Goal: Task Accomplishment & Management: Use online tool/utility

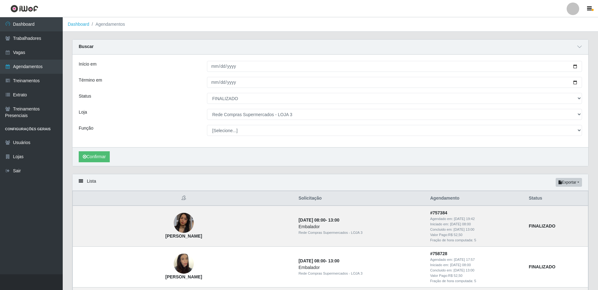
select select "FINALIZADO"
click at [573, 183] on button "Exportar" at bounding box center [568, 182] width 26 height 9
click at [555, 206] on button "Excel" at bounding box center [557, 207] width 50 height 13
click at [570, 185] on button "Exportar" at bounding box center [568, 182] width 26 height 9
click at [538, 208] on button "Excel" at bounding box center [557, 207] width 50 height 13
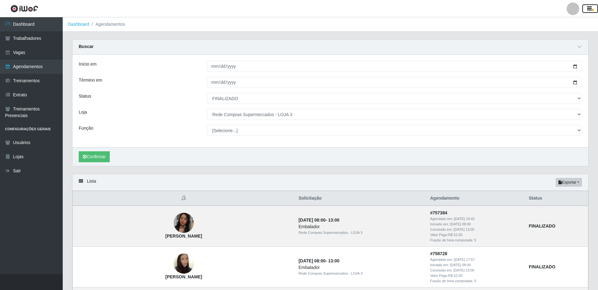
click at [590, 10] on icon "button" at bounding box center [589, 9] width 5 height 6
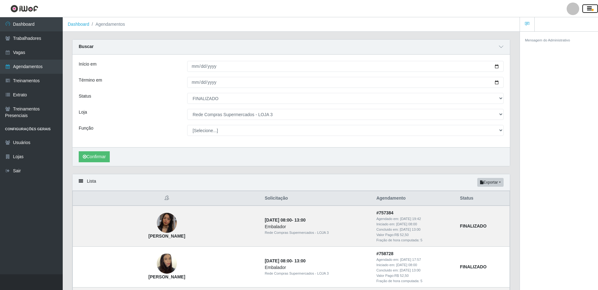
drag, startPoint x: 589, startPoint y: 10, endPoint x: 584, endPoint y: 9, distance: 4.8
click at [588, 10] on icon "button" at bounding box center [589, 9] width 5 height 6
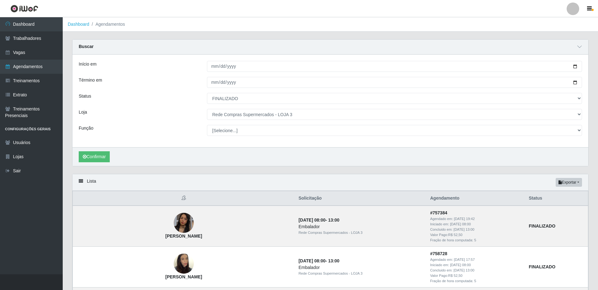
click at [573, 8] on div at bounding box center [572, 9] width 13 height 13
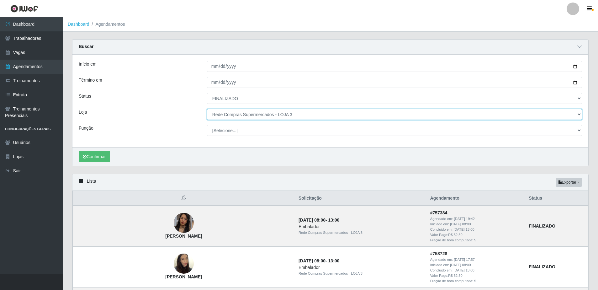
click at [258, 114] on select "[Selecione...] Rede Compras - CD Logistica Rede Compras Supermercados - LOJA 1 …" at bounding box center [394, 114] width 375 height 11
select select "159"
click at [207, 109] on select "[Selecione...] Rede Compras - CD Logistica Rede Compras Supermercados - LOJA 1 …" at bounding box center [394, 114] width 375 height 11
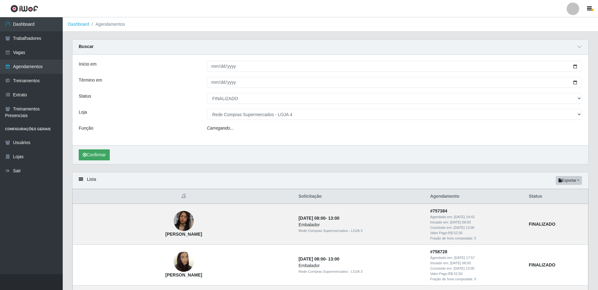
click at [99, 150] on div "Confirmar" at bounding box center [329, 154] width 515 height 19
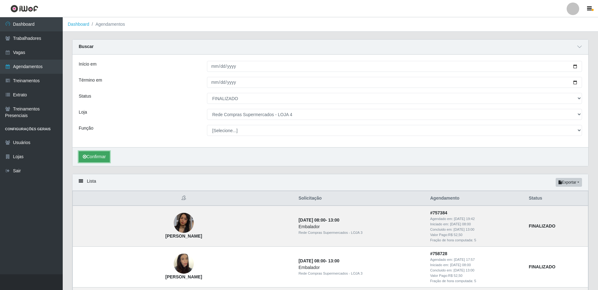
click at [103, 158] on button "Confirmar" at bounding box center [94, 156] width 31 height 11
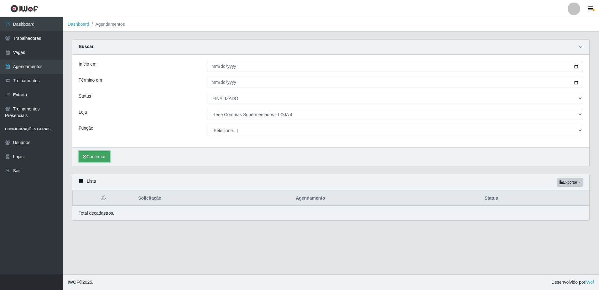
click at [94, 154] on button "Confirmar" at bounding box center [94, 156] width 31 height 11
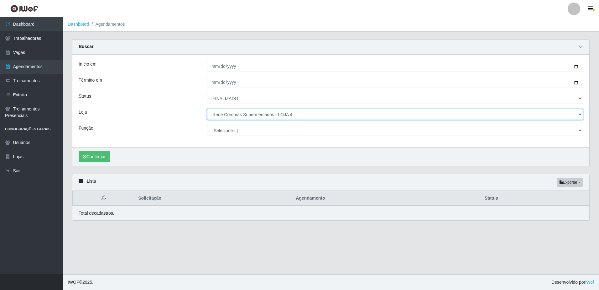
click at [274, 115] on select "[Selecione...] Rede Compras - CD Logistica Rede Compras Supermercados - LOJA 1 …" at bounding box center [395, 114] width 376 height 11
click at [207, 109] on select "[Selecione...] Rede Compras - CD Logistica Rede Compras Supermercados - LOJA 1 …" at bounding box center [395, 114] width 376 height 11
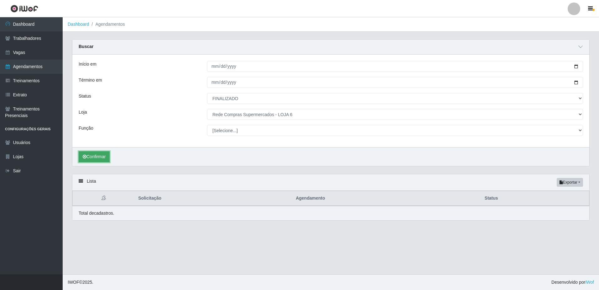
click at [90, 154] on button "Confirmar" at bounding box center [94, 156] width 31 height 11
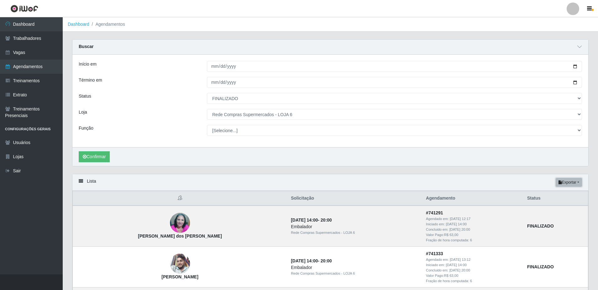
click at [574, 183] on button "Exportar" at bounding box center [568, 182] width 26 height 9
drag, startPoint x: 560, startPoint y: 206, endPoint x: 544, endPoint y: 206, distance: 16.0
click at [559, 206] on button "Excel" at bounding box center [557, 207] width 50 height 13
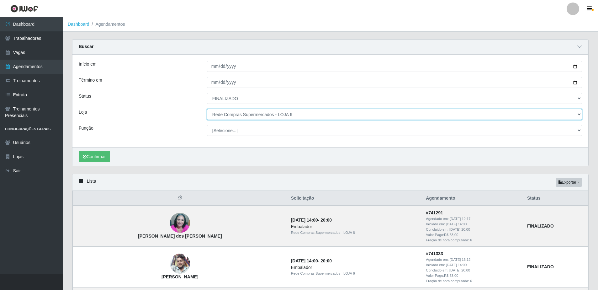
click at [306, 115] on select "[Selecione...] Rede Compras - CD Logistica Rede Compras Supermercados - LOJA 1 …" at bounding box center [394, 114] width 375 height 11
click at [207, 109] on select "[Selecione...] Rede Compras - CD Logistica Rede Compras Supermercados - LOJA 1 …" at bounding box center [394, 114] width 375 height 11
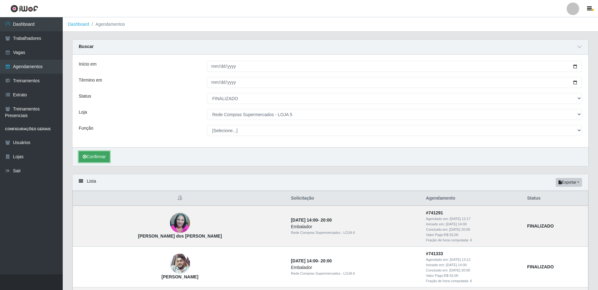
click at [99, 154] on button "Confirmar" at bounding box center [94, 156] width 31 height 11
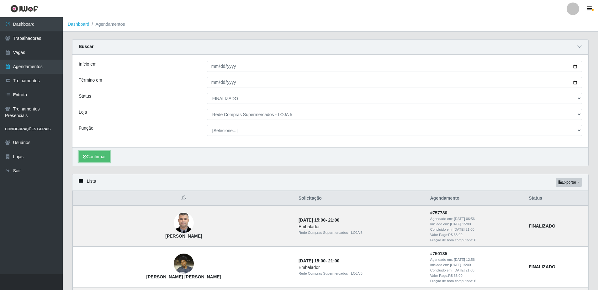
scroll to position [31, 0]
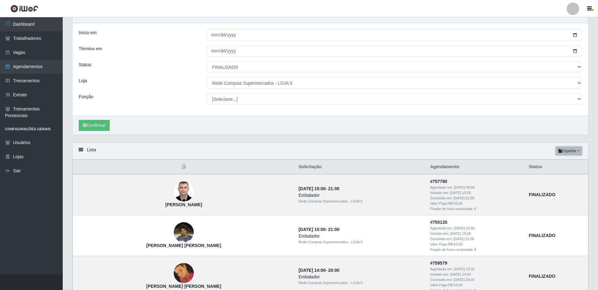
click at [575, 150] on button "Exportar" at bounding box center [568, 150] width 26 height 9
click at [548, 175] on button "Excel" at bounding box center [557, 175] width 50 height 13
click at [572, 148] on button "Exportar" at bounding box center [568, 150] width 26 height 9
drag, startPoint x: 201, startPoint y: 203, endPoint x: 145, endPoint y: 198, distance: 56.0
click at [134, 202] on td "[PERSON_NAME]" at bounding box center [184, 194] width 222 height 41
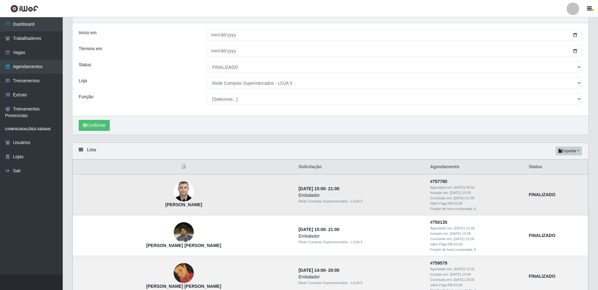
copy strong "[PERSON_NAME]"
click at [365, 120] on div "Confirmar" at bounding box center [329, 125] width 515 height 19
click at [572, 150] on button "Exportar" at bounding box center [568, 150] width 26 height 9
click at [560, 174] on button "Excel" at bounding box center [557, 175] width 50 height 13
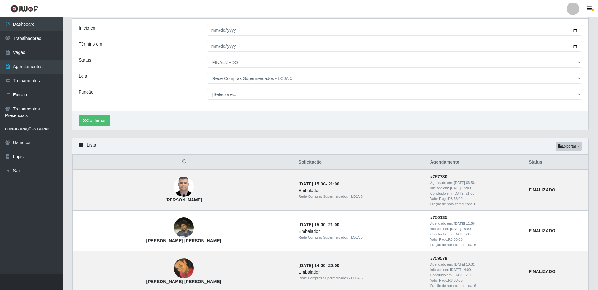
scroll to position [34, 0]
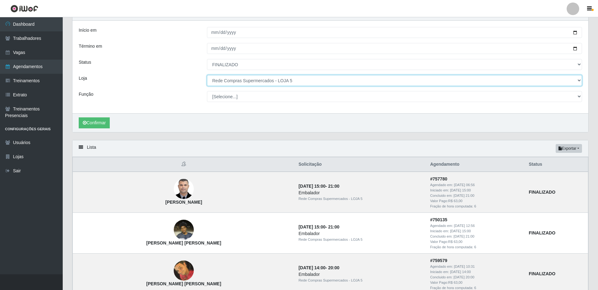
click at [298, 80] on select "[Selecione...] Rede Compras - CD Logistica Rede Compras Supermercados - LOJA 1 …" at bounding box center [394, 80] width 375 height 11
select select "159"
click at [207, 75] on select "[Selecione...] Rede Compras - CD Logistica Rede Compras Supermercados - LOJA 1 …" at bounding box center [394, 80] width 375 height 11
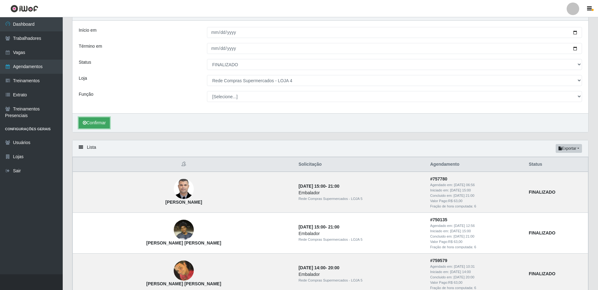
click at [94, 122] on button "Confirmar" at bounding box center [94, 122] width 31 height 11
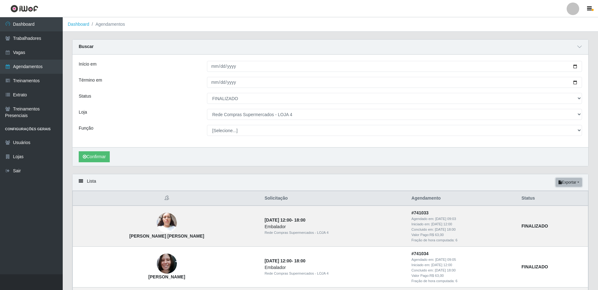
click at [576, 185] on button "Exportar" at bounding box center [568, 182] width 26 height 9
click at [557, 209] on button "Excel" at bounding box center [557, 207] width 50 height 13
click at [17, 168] on link "Sair" at bounding box center [31, 171] width 63 height 14
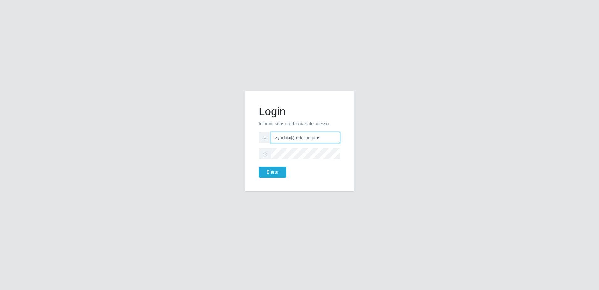
click at [301, 137] on input "zynobia@redecompras" at bounding box center [305, 137] width 69 height 11
click at [329, 138] on input "zynobia@redecompras" at bounding box center [305, 137] width 69 height 11
type input "zynobia@bomqueso"
click at [273, 172] on button "Entrar" at bounding box center [273, 171] width 28 height 11
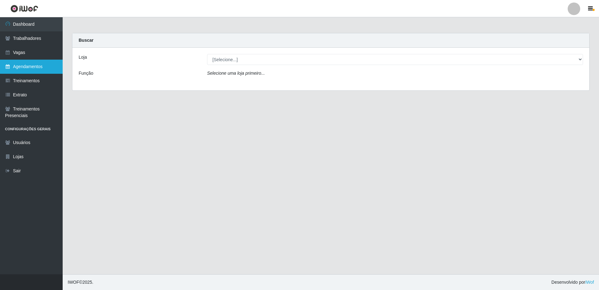
click at [24, 66] on link "Agendamentos" at bounding box center [31, 67] width 63 height 14
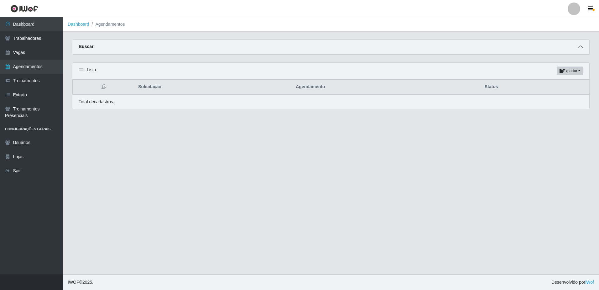
click at [578, 46] on span at bounding box center [581, 46] width 8 height 7
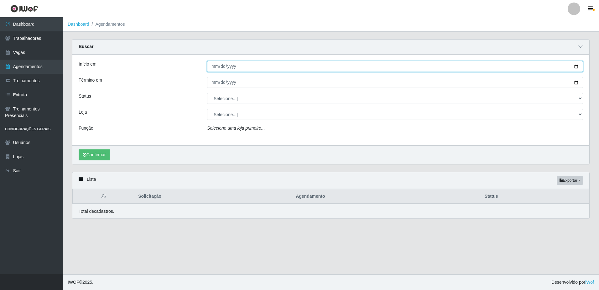
click at [212, 69] on input "Início em" at bounding box center [395, 66] width 376 height 11
type input "[DATE]"
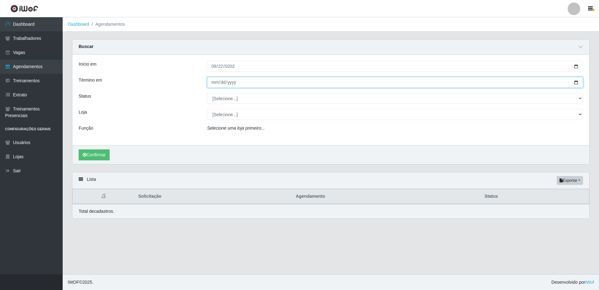
click at [214, 82] on input "Término em" at bounding box center [395, 82] width 376 height 11
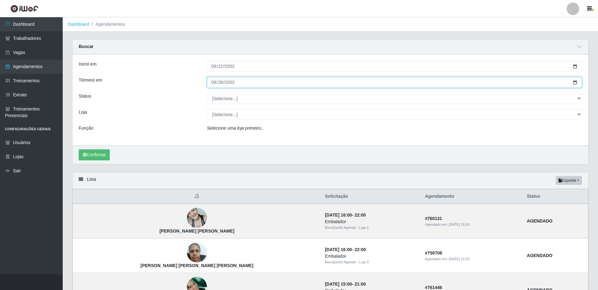
type input "[DATE]"
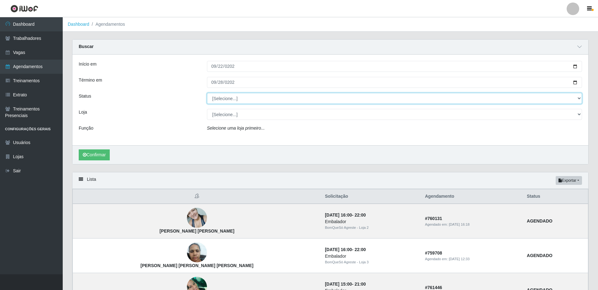
click at [229, 97] on select "[Selecione...] AGENDADO AGUARDANDO LIBERAR EM ANDAMENTO EM REVISÃO FINALIZADO C…" at bounding box center [394, 98] width 375 height 11
select select "FINALIZADO"
click at [207, 93] on select "[Selecione...] AGENDADO AGUARDANDO LIBERAR EM ANDAMENTO EM REVISÃO FINALIZADO C…" at bounding box center [394, 98] width 375 height 11
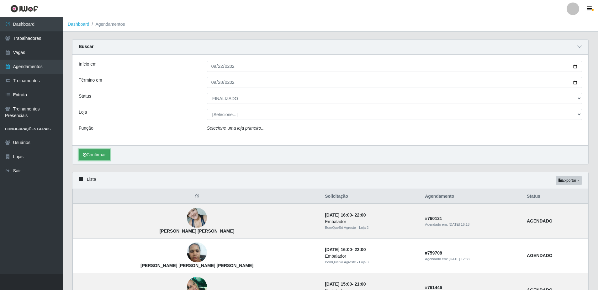
click at [97, 151] on button "Confirmar" at bounding box center [94, 154] width 31 height 11
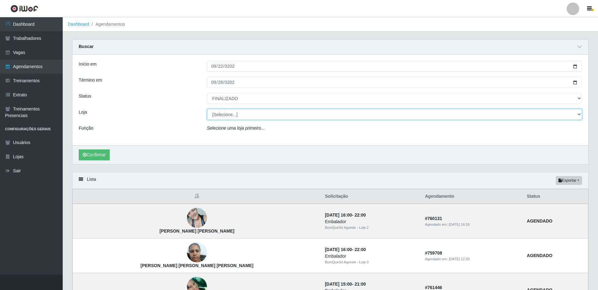
click at [245, 112] on select "[Selecione...] BomQueSó Agreste - Loja 1 BomQueSó Agreste - Loja 2 BomQueSó Agr…" at bounding box center [394, 114] width 375 height 11
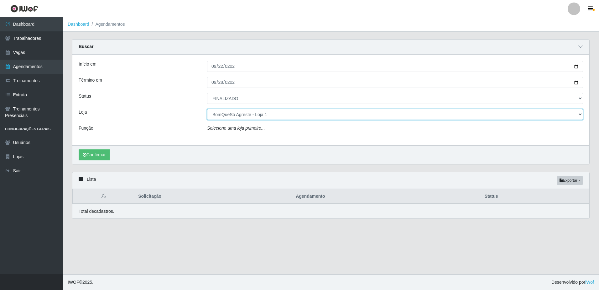
click at [207, 109] on select "[Selecione...] BomQueSó Agreste - Loja 1 BomQueSó Agreste - Loja 2 BomQueSó Agr…" at bounding box center [395, 114] width 376 height 11
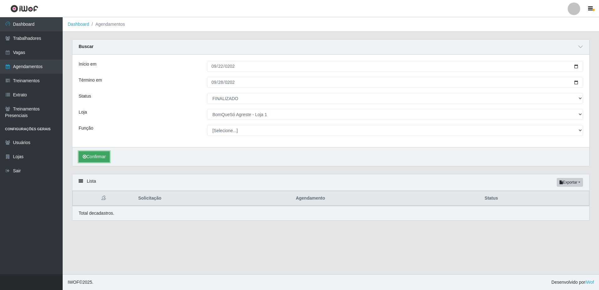
click at [102, 159] on button "Confirmar" at bounding box center [94, 156] width 31 height 11
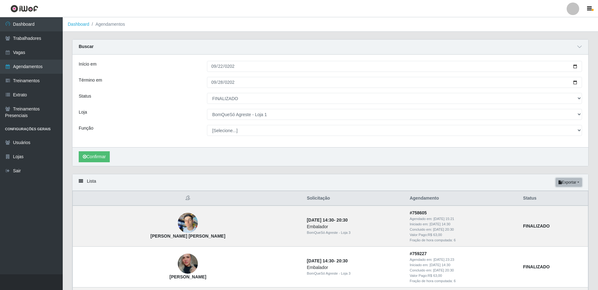
click at [577, 180] on button "Exportar" at bounding box center [568, 182] width 26 height 9
click at [561, 207] on button "Excel" at bounding box center [557, 207] width 50 height 13
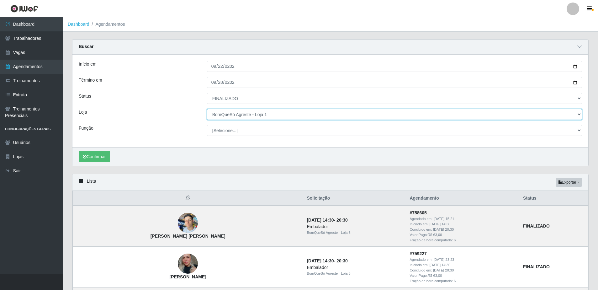
click at [289, 114] on select "[Selecione...] BomQueSó Agreste - Loja 1 BomQueSó Agreste - Loja 2 BomQueSó Agr…" at bounding box center [394, 114] width 375 height 11
click at [207, 109] on select "[Selecione...] BomQueSó Agreste - Loja 1 BomQueSó Agreste - Loja 2 BomQueSó Agr…" at bounding box center [394, 114] width 375 height 11
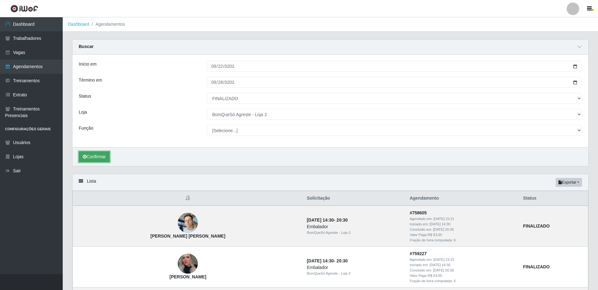
click at [94, 159] on button "Confirmar" at bounding box center [94, 156] width 31 height 11
click at [563, 181] on button "Exportar" at bounding box center [568, 182] width 26 height 9
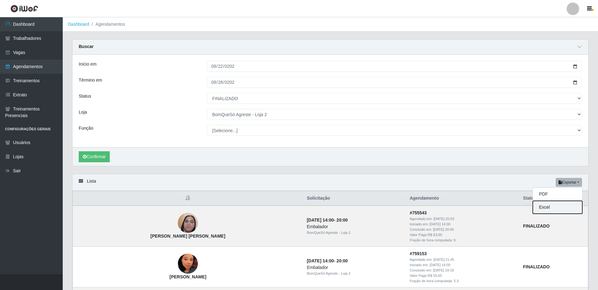
click at [540, 206] on button "Excel" at bounding box center [557, 207] width 50 height 13
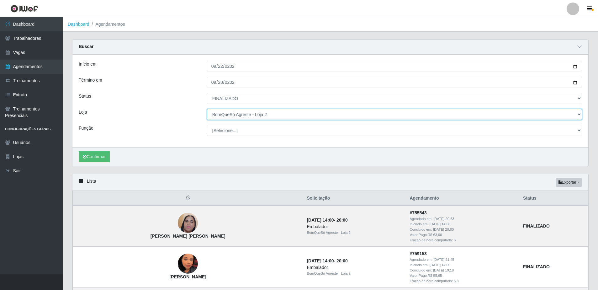
click at [268, 115] on select "[Selecione...] BomQueSó Agreste - Loja 1 BomQueSó Agreste - Loja 2 BomQueSó Agr…" at bounding box center [394, 114] width 375 height 11
select select "215"
click at [207, 109] on select "[Selecione...] BomQueSó Agreste - Loja 1 BomQueSó Agreste - Loja 2 BomQueSó Agr…" at bounding box center [394, 114] width 375 height 11
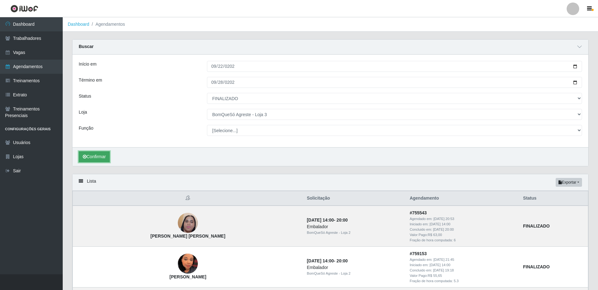
click at [91, 157] on button "Confirmar" at bounding box center [94, 156] width 31 height 11
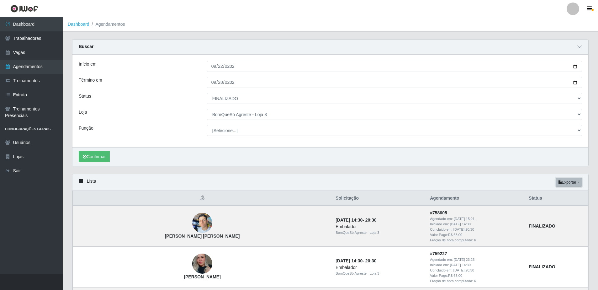
click at [568, 183] on button "Exportar" at bounding box center [568, 182] width 26 height 9
drag, startPoint x: 553, startPoint y: 209, endPoint x: 548, endPoint y: 208, distance: 5.3
click at [553, 209] on button "Excel" at bounding box center [557, 207] width 50 height 13
